Goal: Check status: Check status

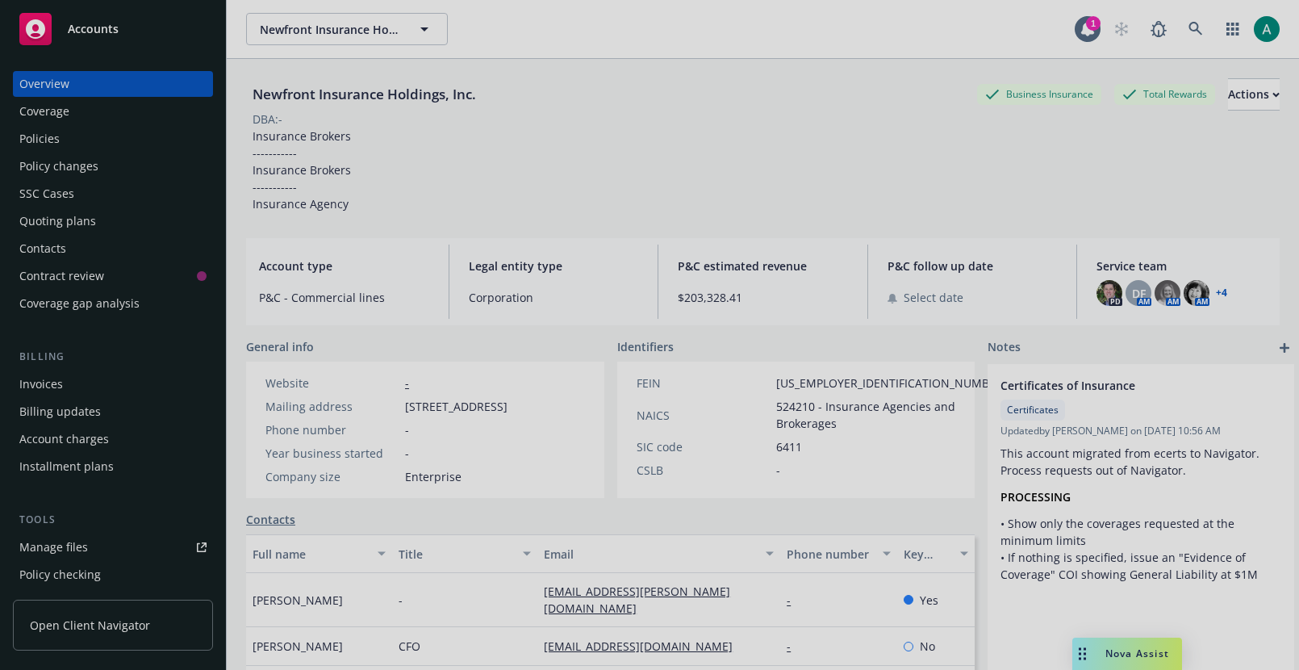
scroll to position [409, 0]
